Goal: Find specific page/section: Find specific page/section

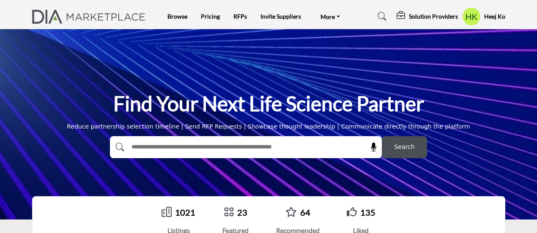
click at [198, 143] on input "text" at bounding box center [228, 147] width 202 height 13
type input "*******"
click at [382, 136] on button "Search" at bounding box center [404, 147] width 45 height 22
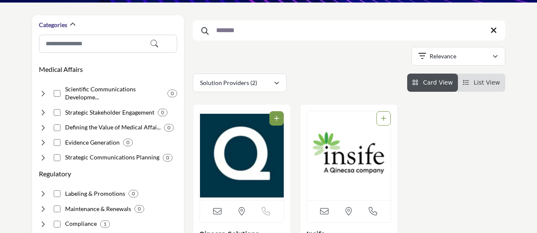
scroll to position [125, 0]
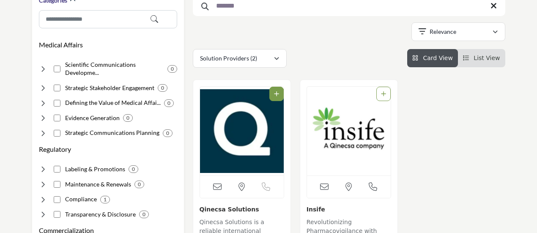
click at [209, 209] on link "Qinecsa Solutions" at bounding box center [230, 209] width 60 height 7
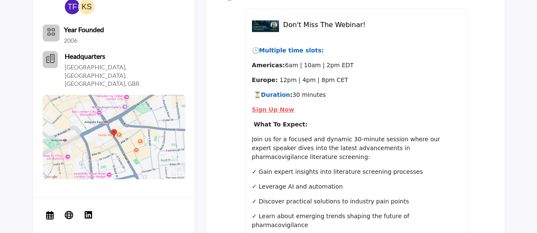
scroll to position [540, 0]
drag, startPoint x: 539, startPoint y: 12, endPoint x: 541, endPoint y: 166, distance: 154.3
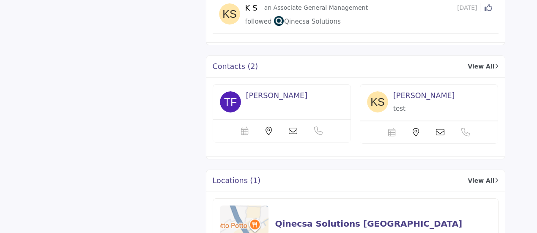
scroll to position [1703, 0]
